Goal: Task Accomplishment & Management: Use online tool/utility

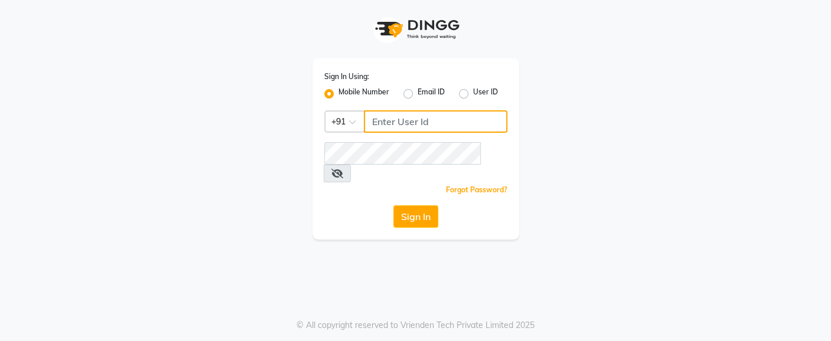
click at [440, 129] on input "Username" at bounding box center [436, 121] width 144 height 22
type input "6202390134"
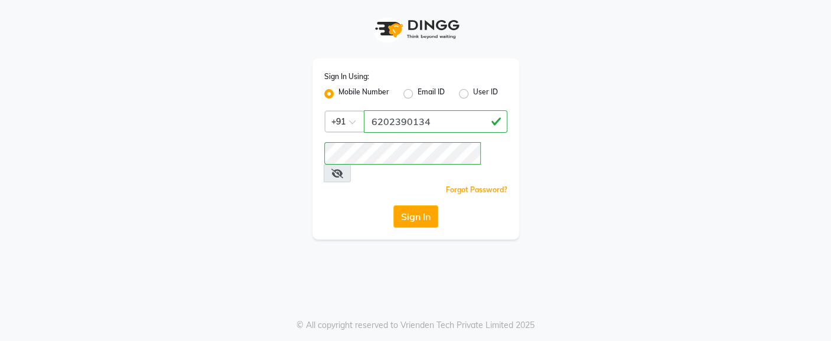
click at [581, 197] on div "Sign In Using: Mobile Number Email ID User ID Country Code × [PHONE_NUMBER] Rem…" at bounding box center [415, 120] width 673 height 240
click at [412, 206] on button "Sign In" at bounding box center [415, 217] width 45 height 22
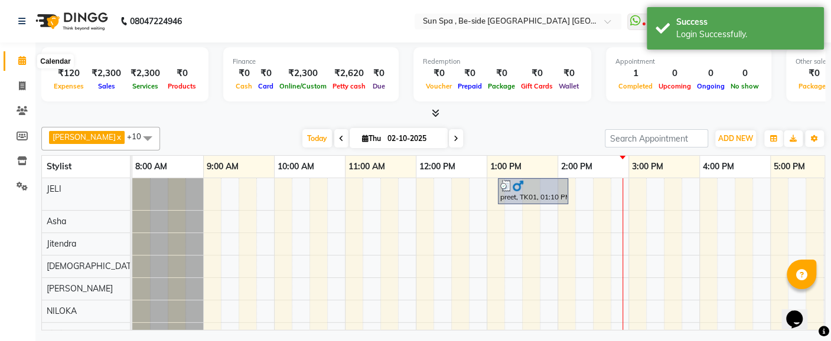
click at [23, 63] on icon at bounding box center [22, 60] width 8 height 9
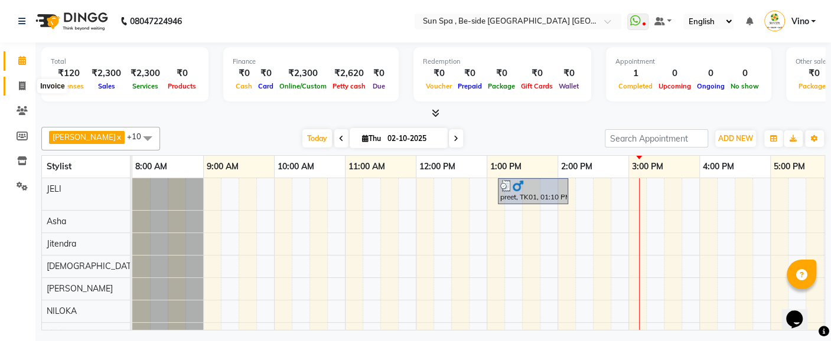
click at [20, 84] on icon at bounding box center [22, 85] width 6 height 9
select select "service"
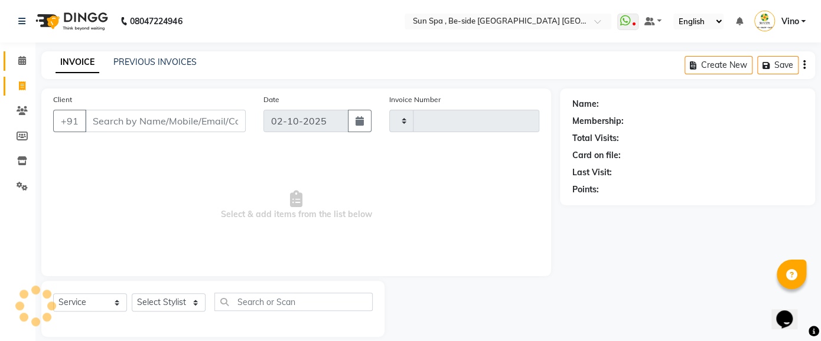
type input "1318"
select select "5782"
click at [18, 60] on icon at bounding box center [22, 60] width 8 height 9
